Goal: Information Seeking & Learning: Learn about a topic

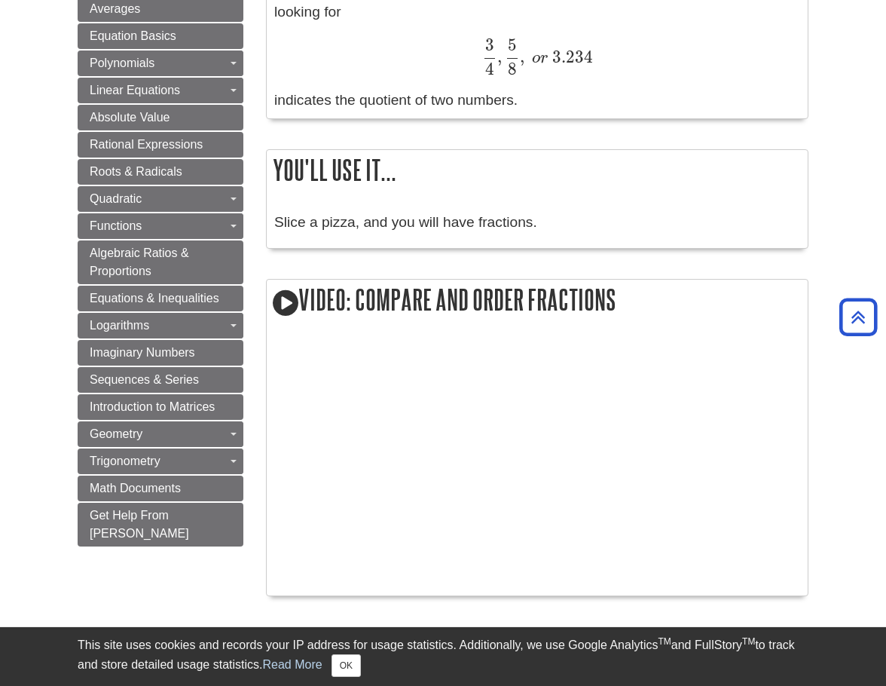
scroll to position [50, 0]
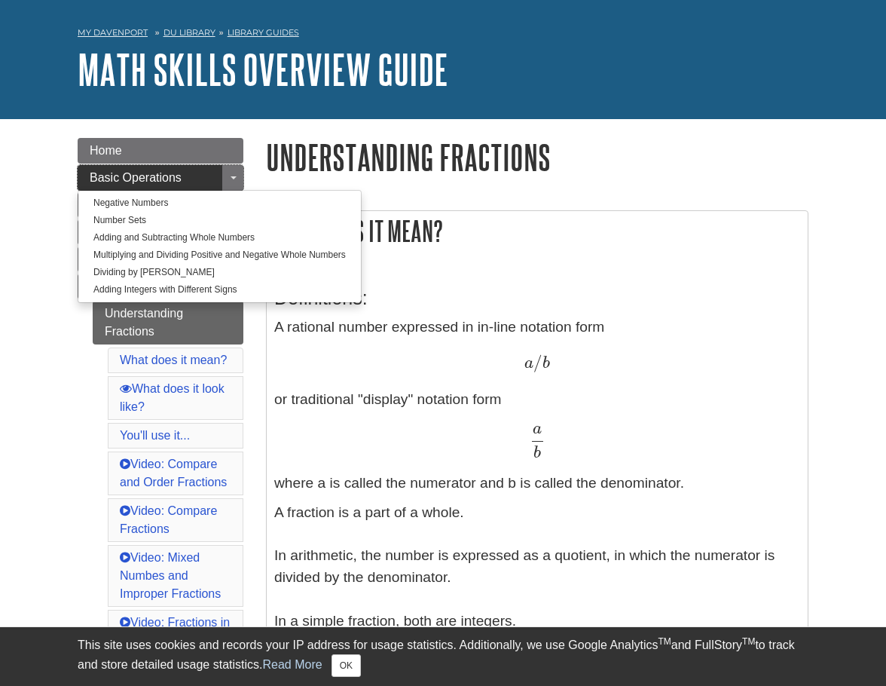
click at [127, 173] on span "Basic Operations" at bounding box center [136, 177] width 92 height 13
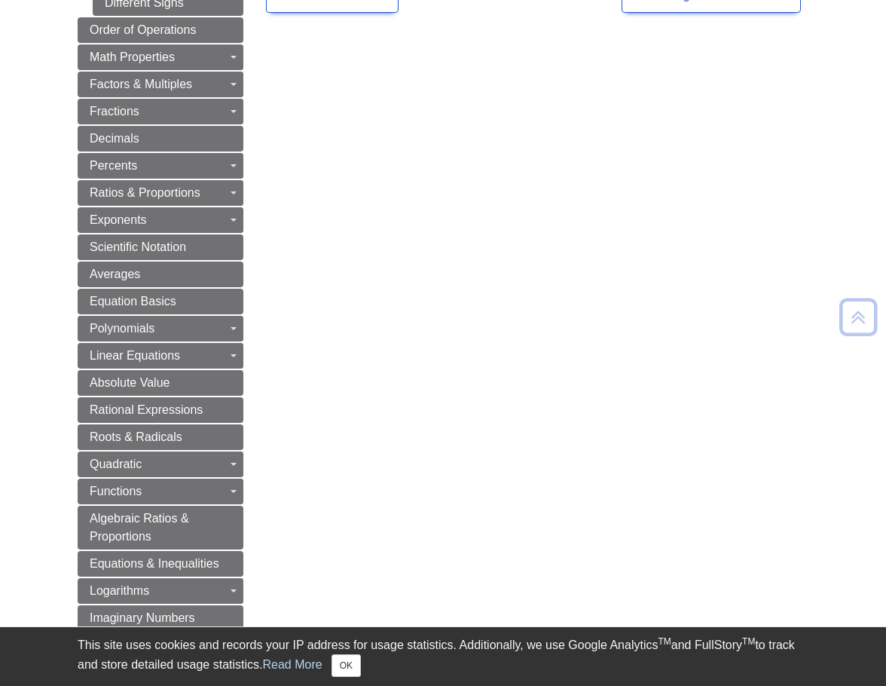
scroll to position [527, 0]
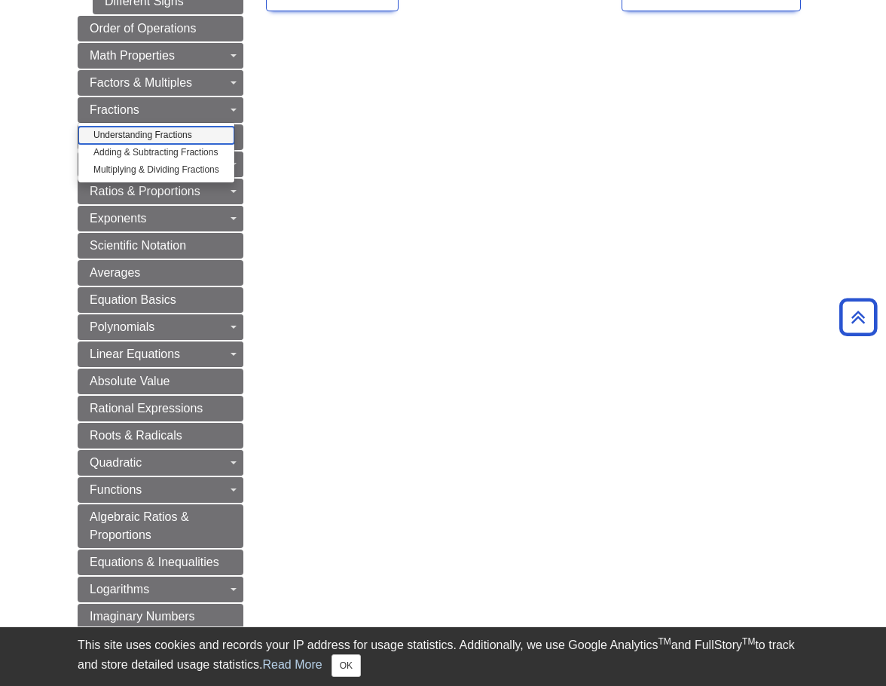
click at [167, 127] on link "Understanding Fractions" at bounding box center [156, 135] width 156 height 17
